Goal: Information Seeking & Learning: Learn about a topic

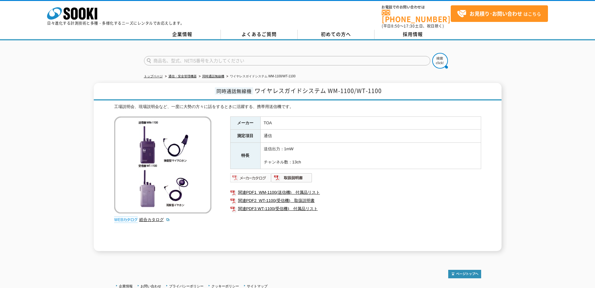
click at [256, 175] on img at bounding box center [250, 178] width 41 height 10
